Goal: Task Accomplishment & Management: Use online tool/utility

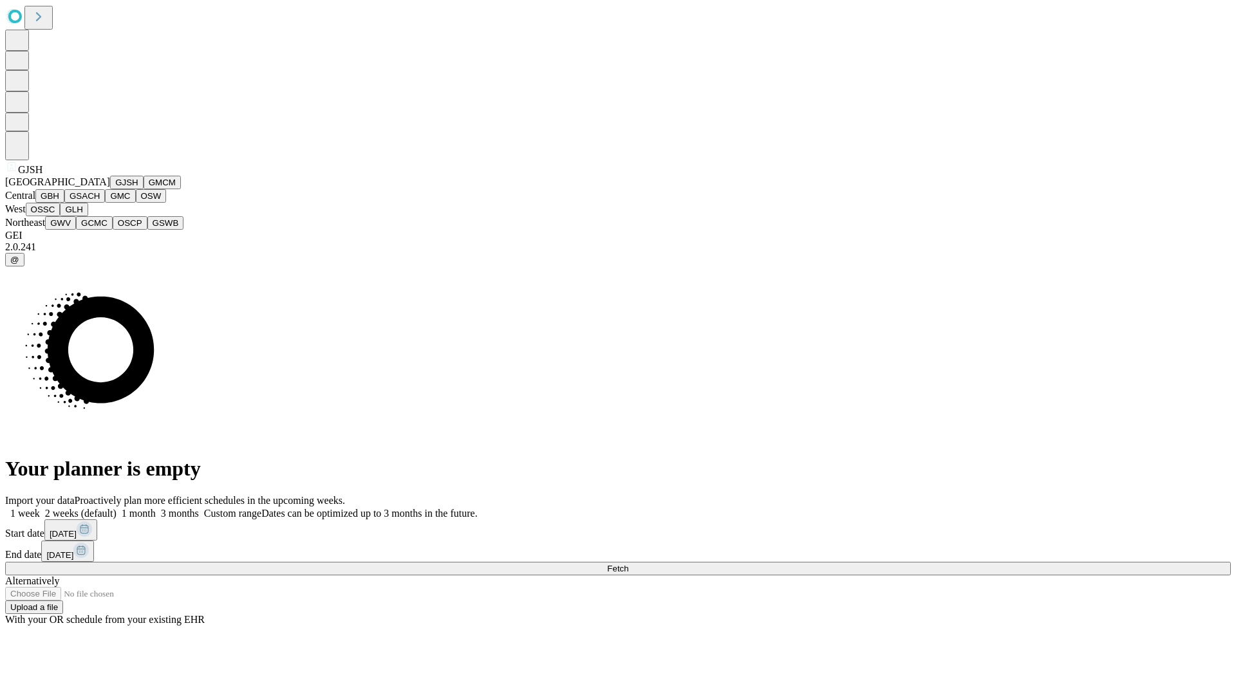
click at [110, 189] on button "GJSH" at bounding box center [126, 183] width 33 height 14
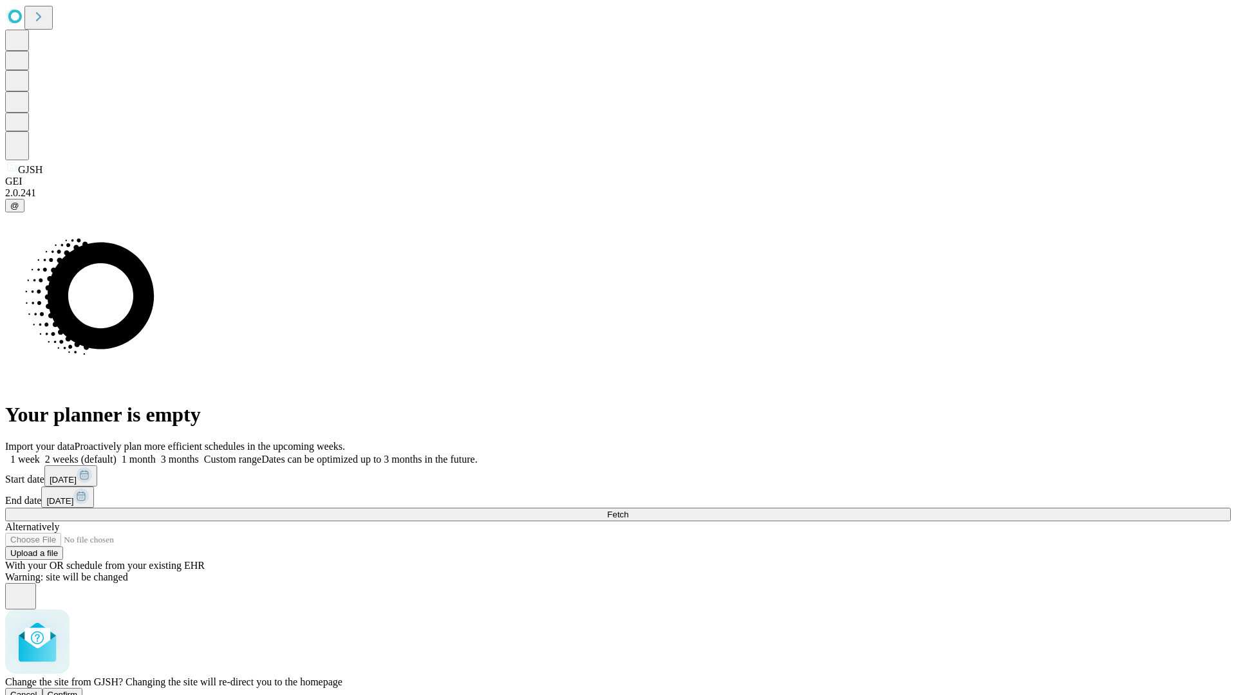
click at [78, 690] on span "Confirm" at bounding box center [63, 695] width 30 height 10
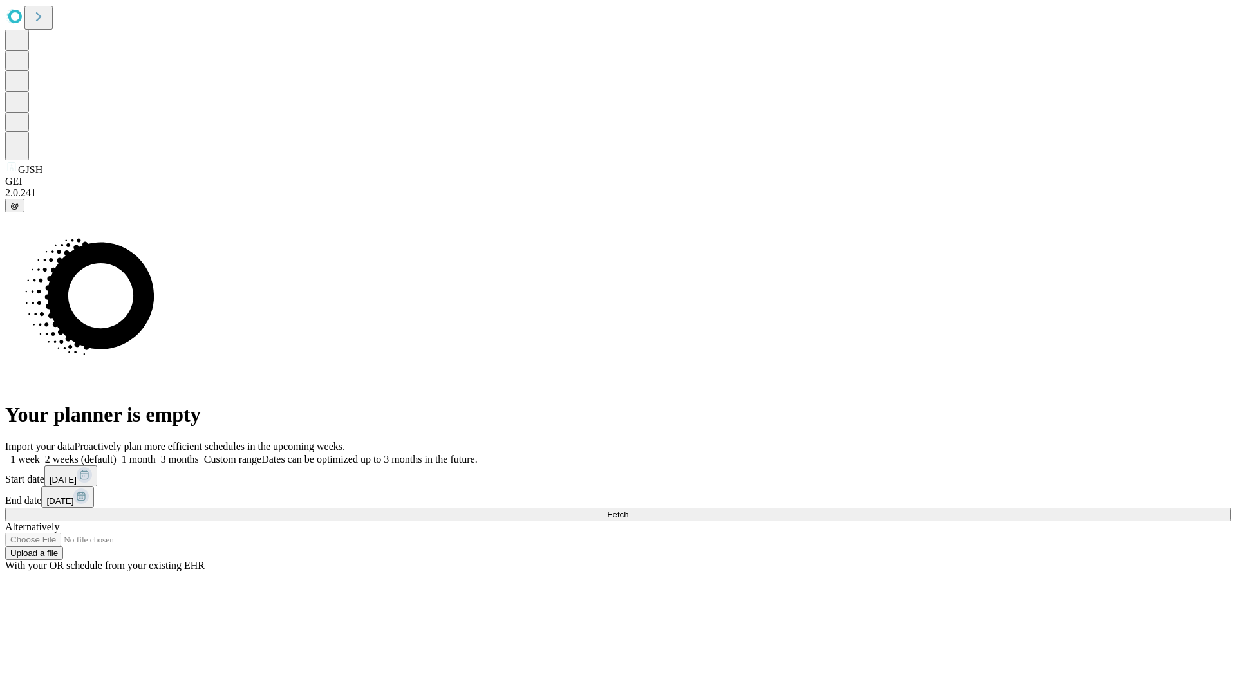
click at [117, 454] on label "2 weeks (default)" at bounding box center [78, 459] width 77 height 11
click at [628, 510] on span "Fetch" at bounding box center [617, 515] width 21 height 10
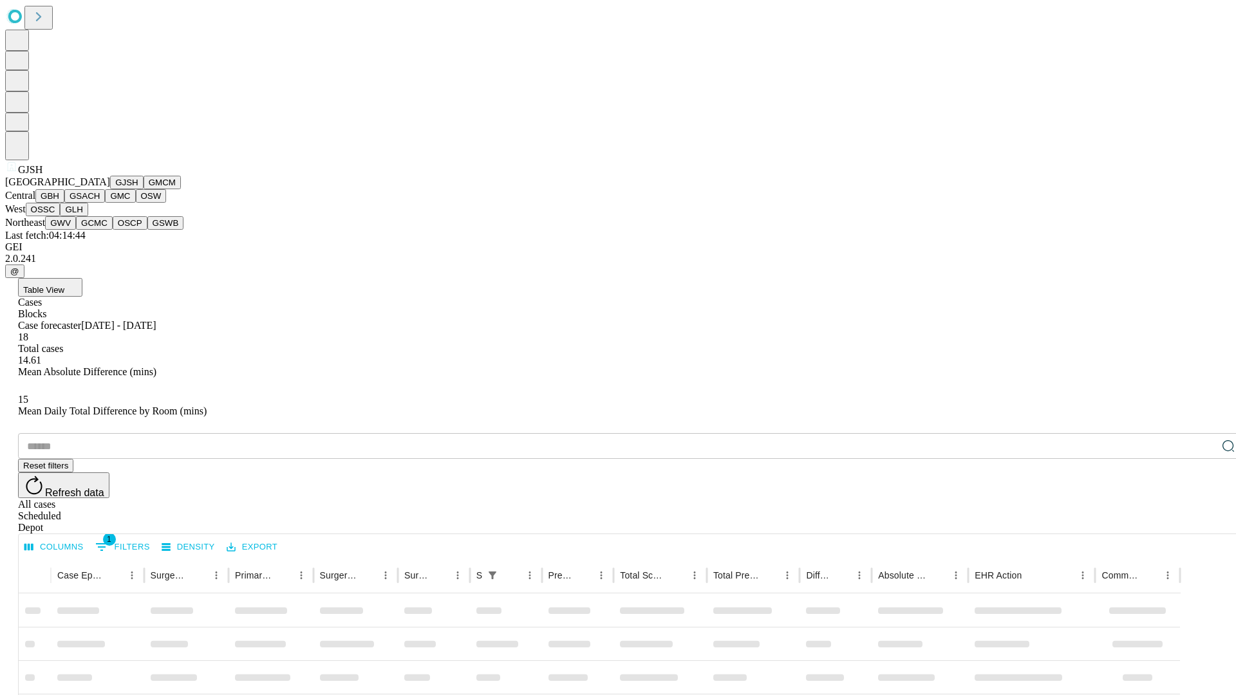
click at [144, 189] on button "GMCM" at bounding box center [162, 183] width 37 height 14
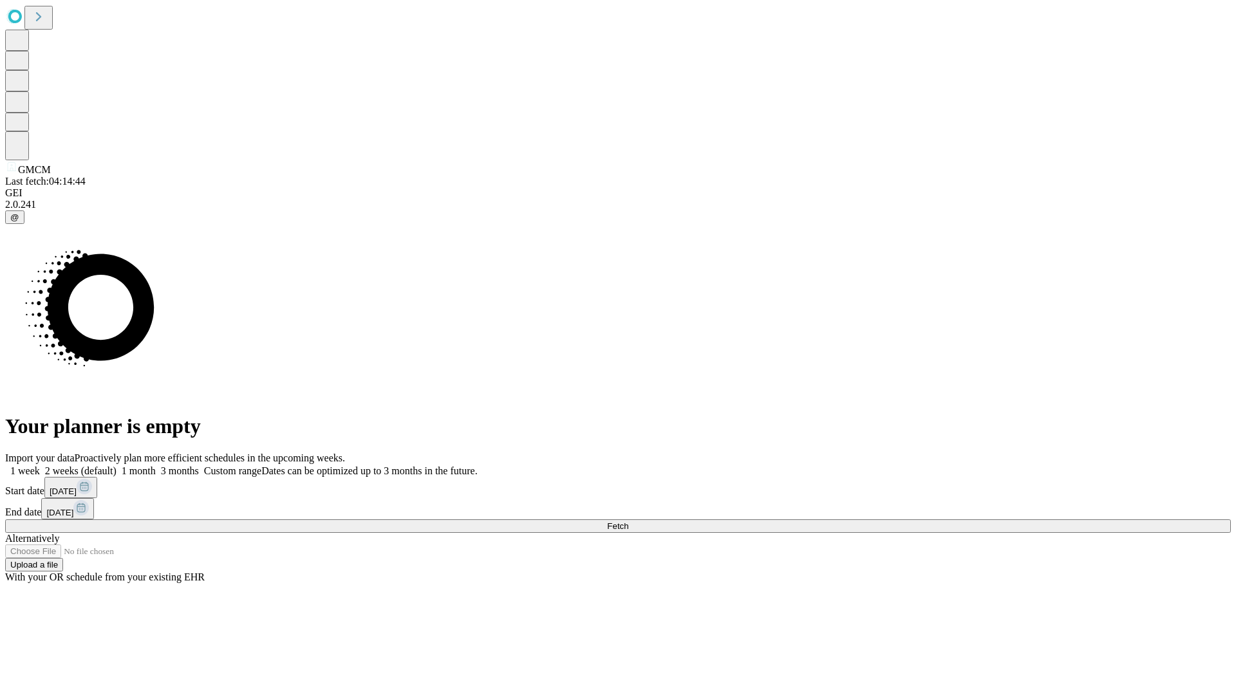
click at [117, 465] on label "2 weeks (default)" at bounding box center [78, 470] width 77 height 11
click at [628, 521] on span "Fetch" at bounding box center [617, 526] width 21 height 10
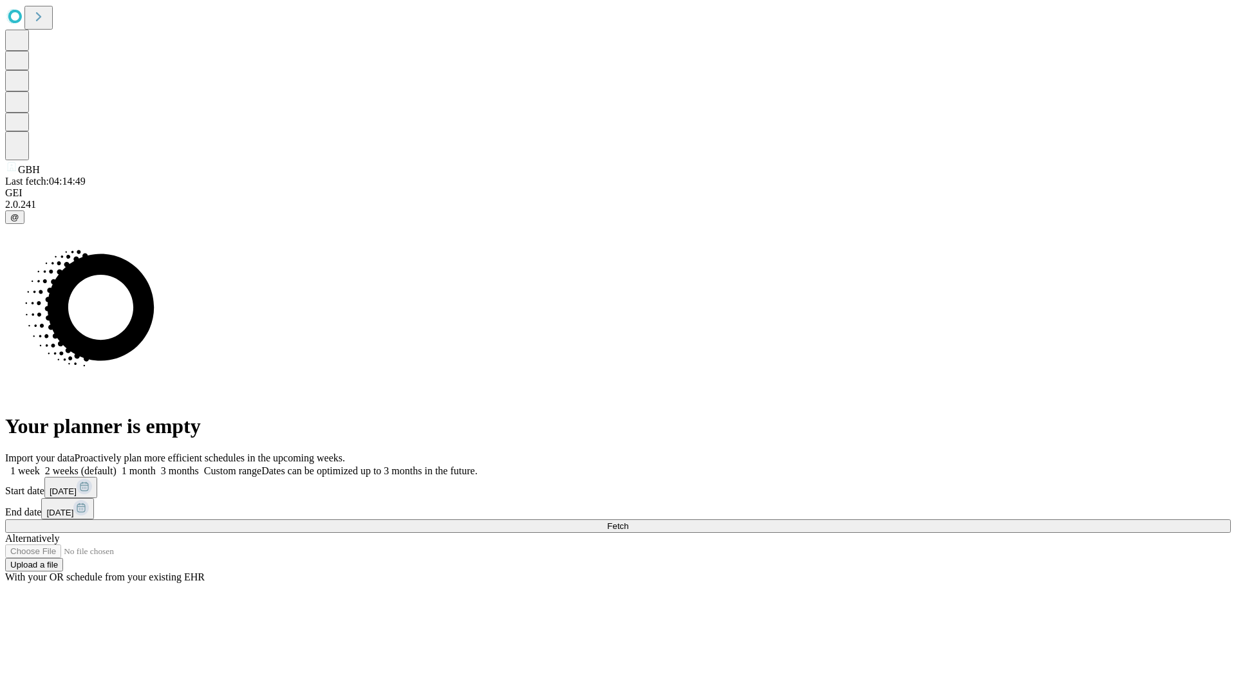
click at [117, 465] on label "2 weeks (default)" at bounding box center [78, 470] width 77 height 11
click at [628, 521] on span "Fetch" at bounding box center [617, 526] width 21 height 10
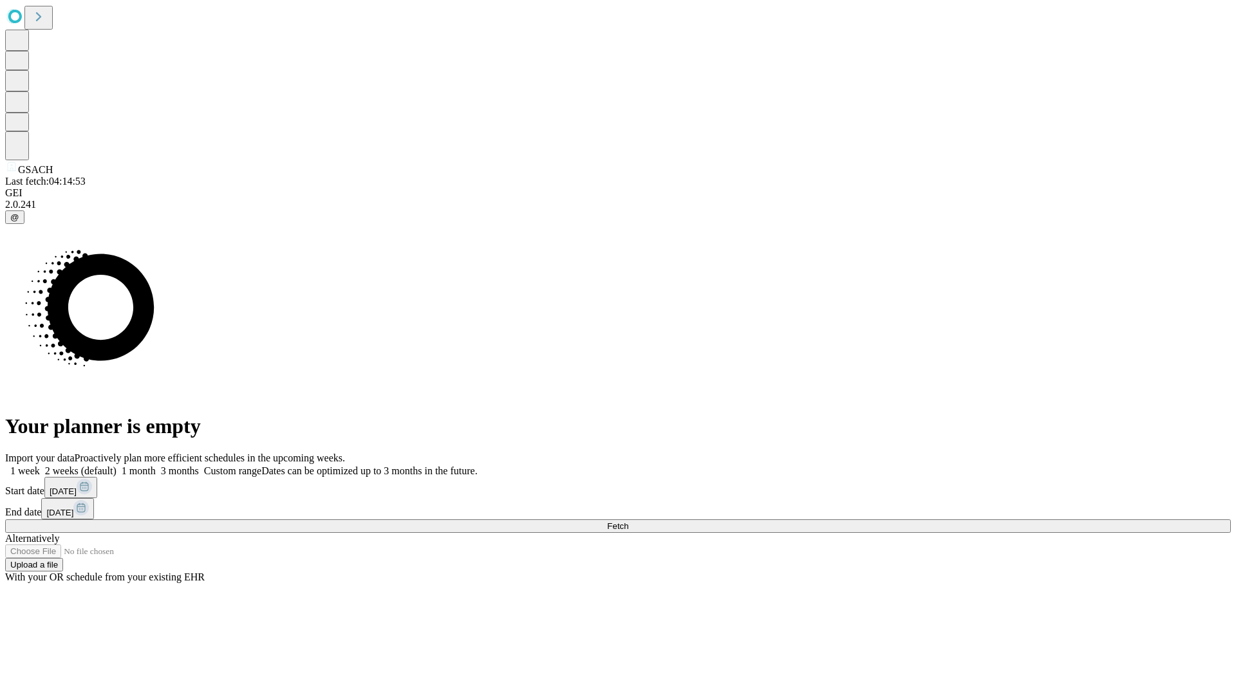
click at [117, 465] on label "2 weeks (default)" at bounding box center [78, 470] width 77 height 11
click at [628, 521] on span "Fetch" at bounding box center [617, 526] width 21 height 10
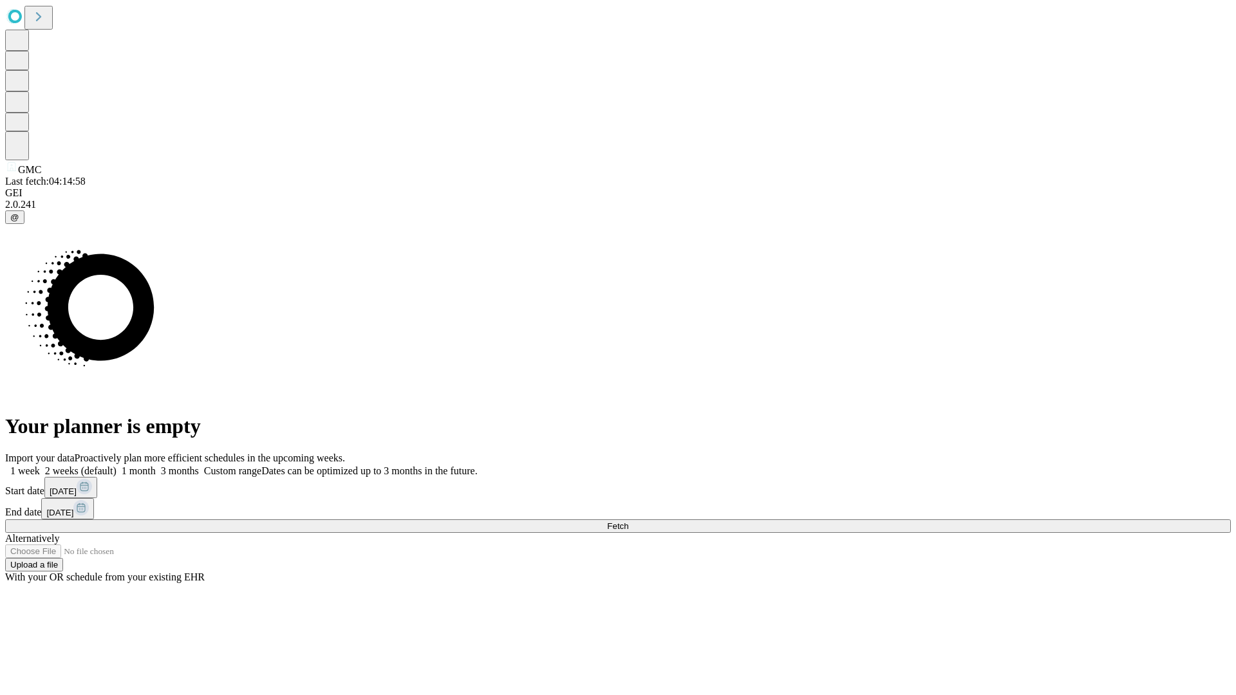
click at [117, 465] on label "2 weeks (default)" at bounding box center [78, 470] width 77 height 11
click at [628, 521] on span "Fetch" at bounding box center [617, 526] width 21 height 10
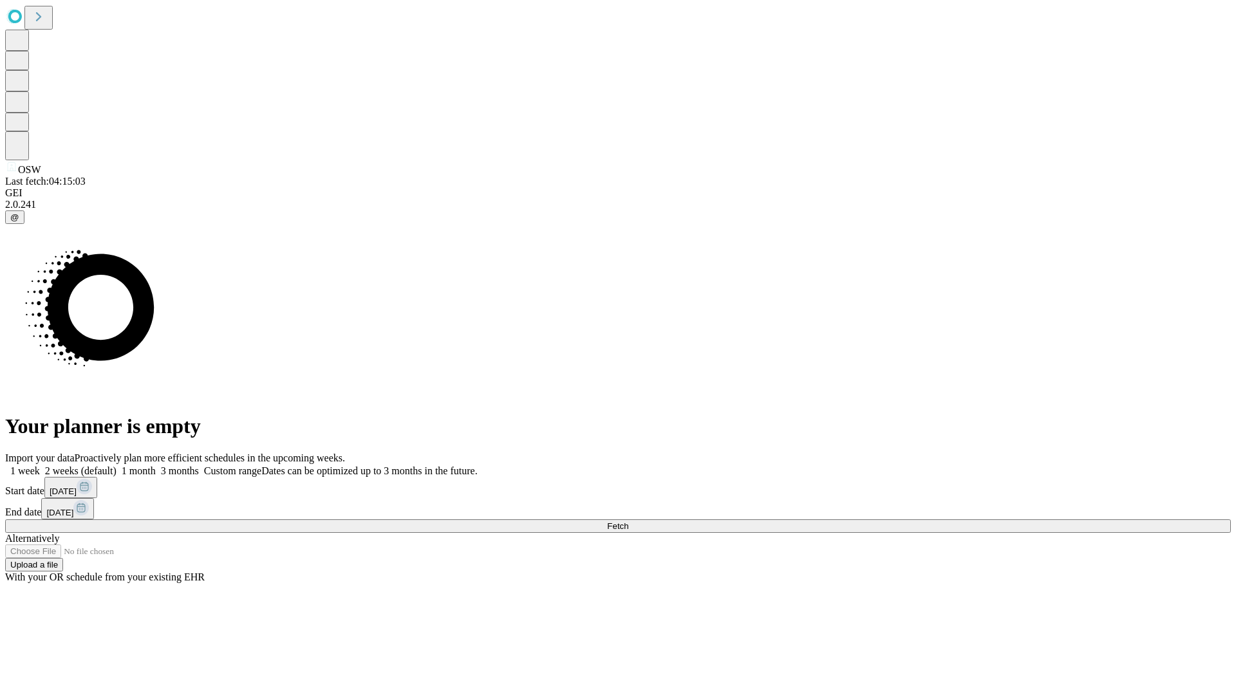
click at [628, 521] on span "Fetch" at bounding box center [617, 526] width 21 height 10
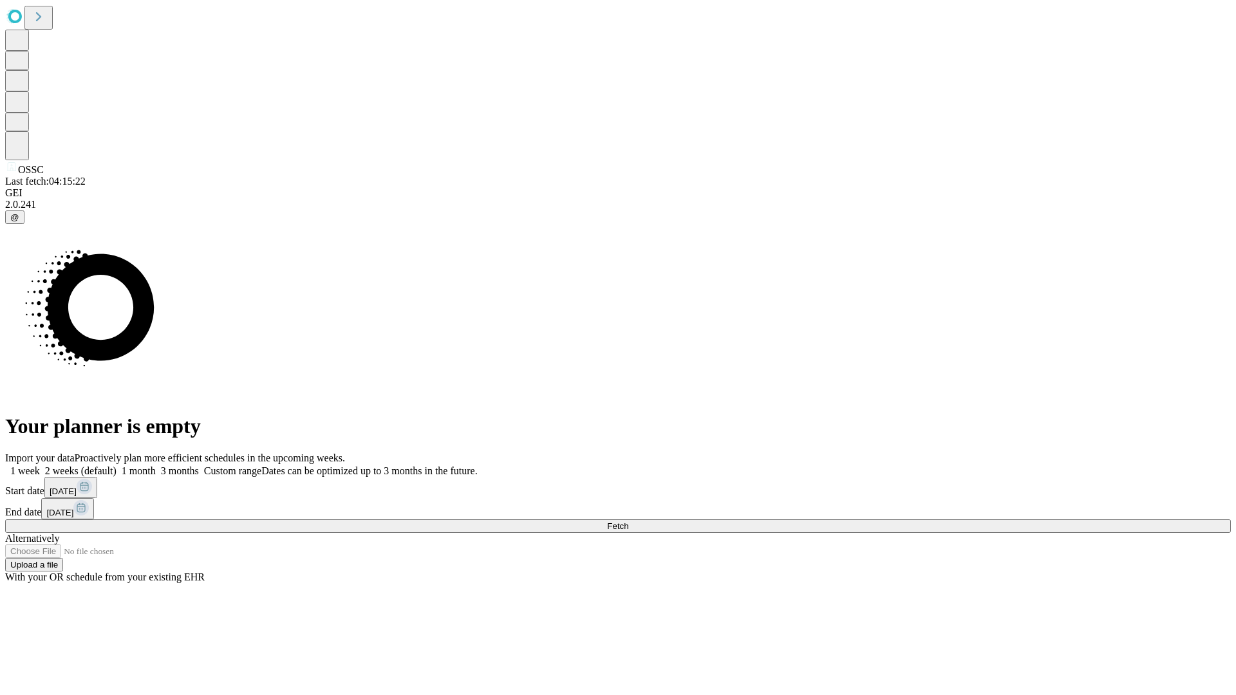
click at [117, 465] on label "2 weeks (default)" at bounding box center [78, 470] width 77 height 11
click at [628, 521] on span "Fetch" at bounding box center [617, 526] width 21 height 10
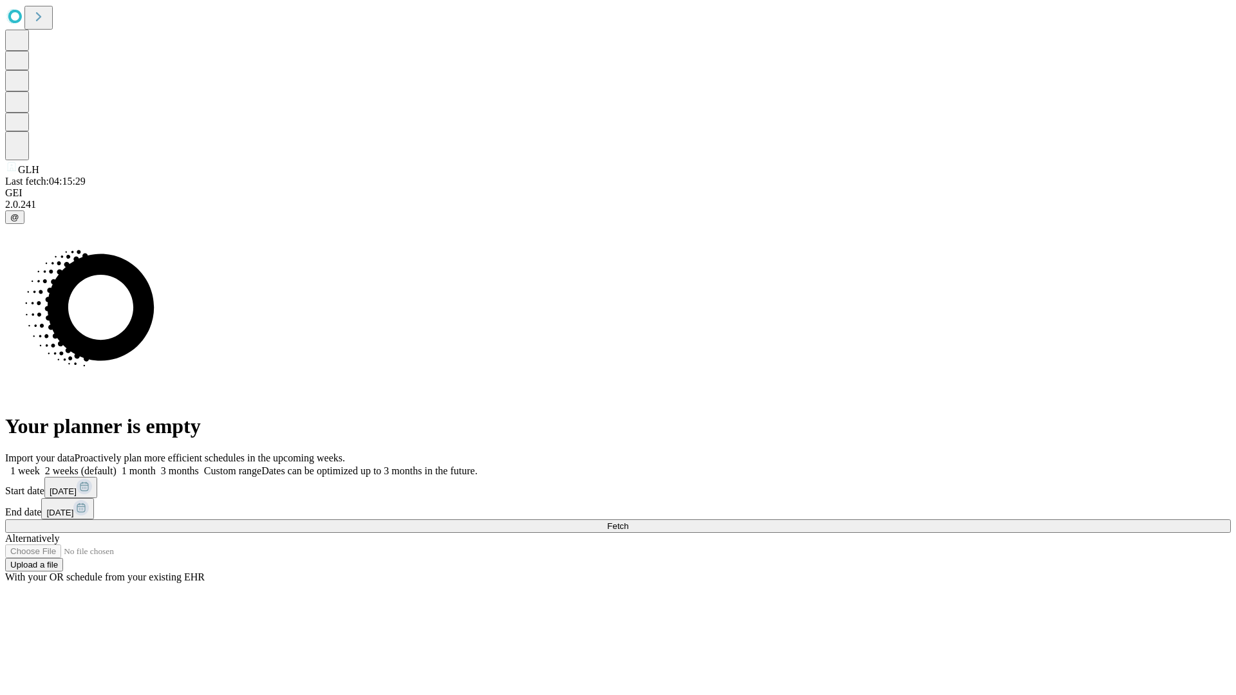
click at [117, 465] on label "2 weeks (default)" at bounding box center [78, 470] width 77 height 11
click at [628, 521] on span "Fetch" at bounding box center [617, 526] width 21 height 10
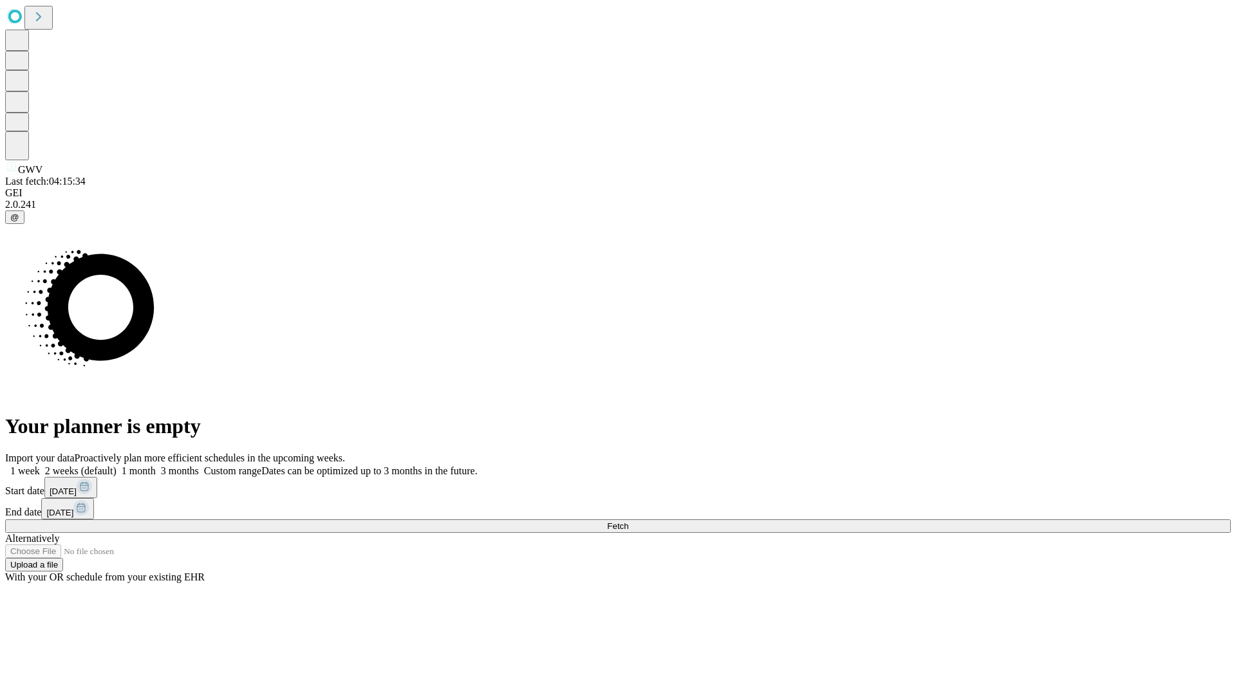
click at [117, 465] on label "2 weeks (default)" at bounding box center [78, 470] width 77 height 11
click at [628, 521] on span "Fetch" at bounding box center [617, 526] width 21 height 10
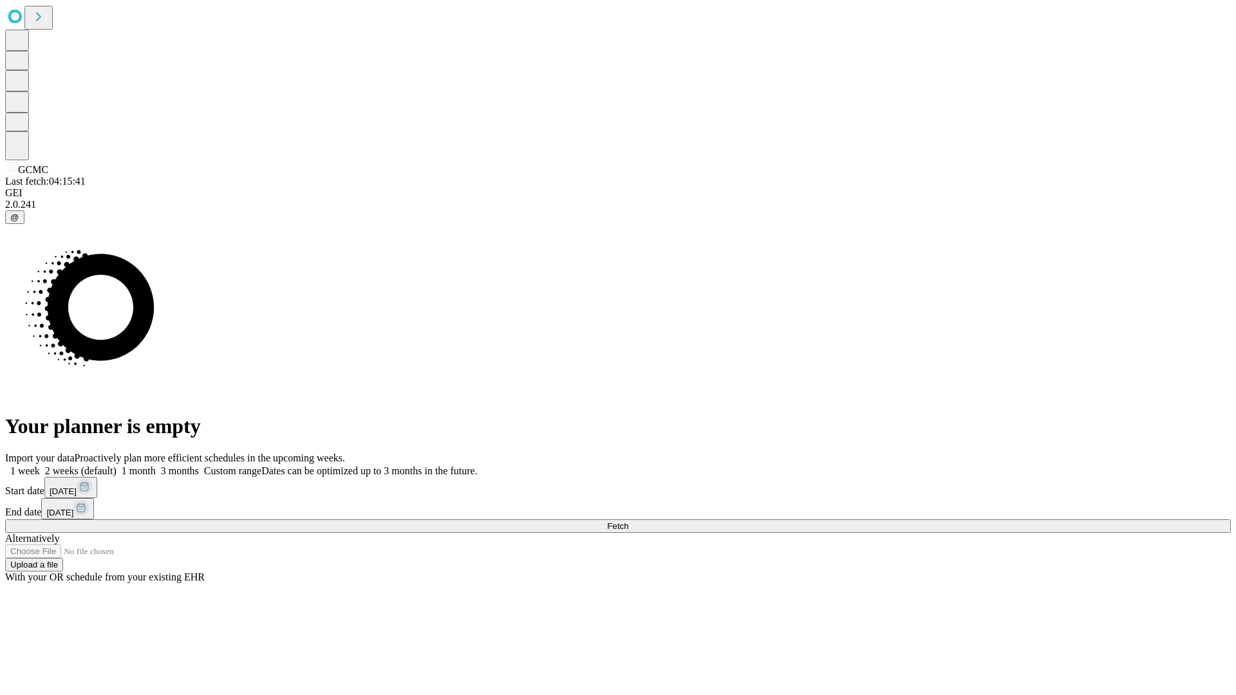
click at [117, 465] on label "2 weeks (default)" at bounding box center [78, 470] width 77 height 11
click at [628, 521] on span "Fetch" at bounding box center [617, 526] width 21 height 10
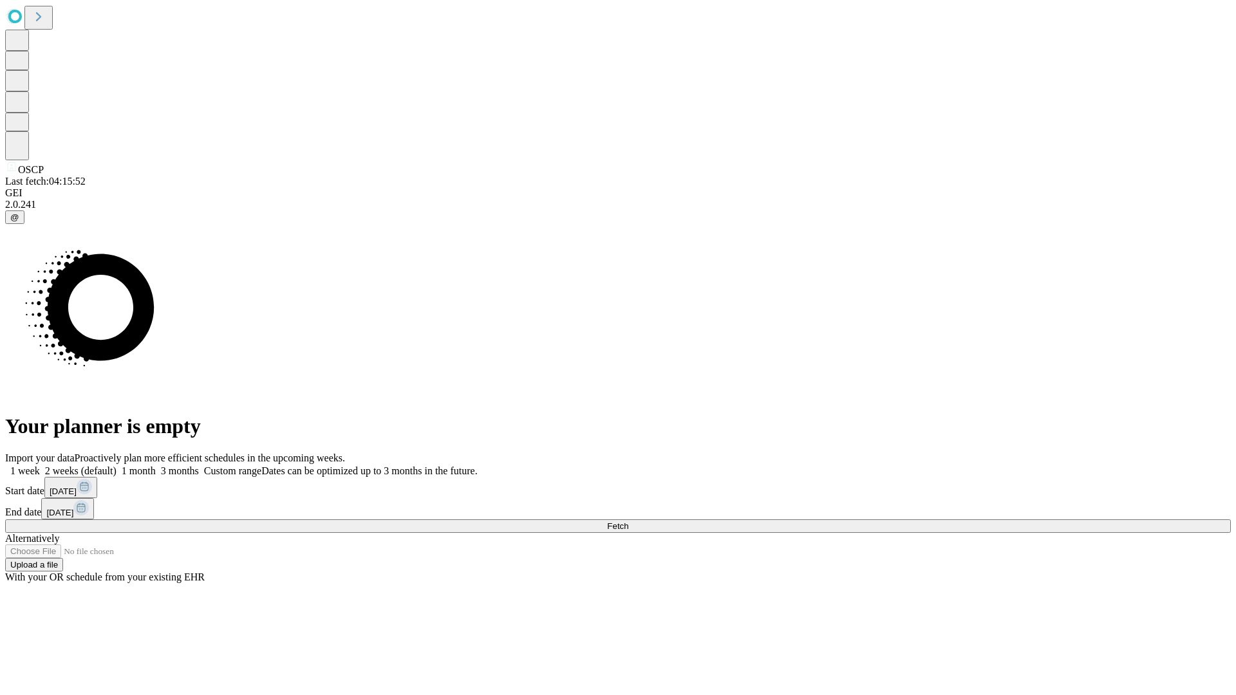
click at [117, 465] on label "2 weeks (default)" at bounding box center [78, 470] width 77 height 11
click at [628, 521] on span "Fetch" at bounding box center [617, 526] width 21 height 10
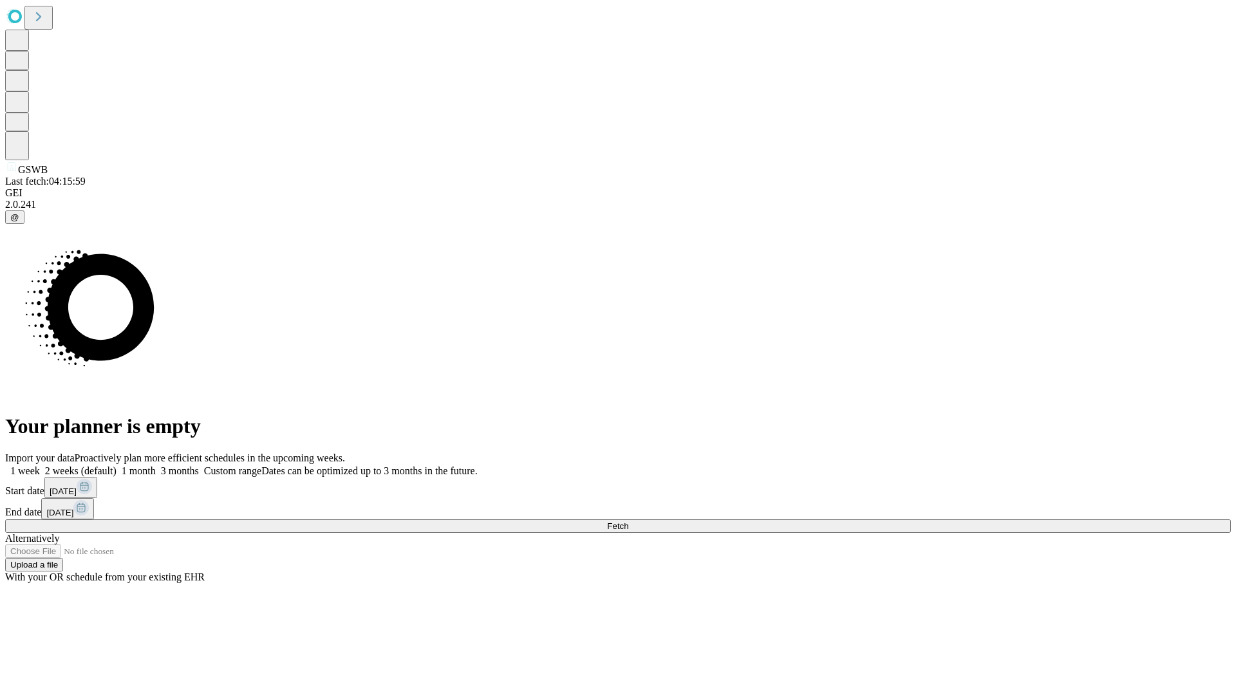
click at [628, 521] on span "Fetch" at bounding box center [617, 526] width 21 height 10
